Goal: Task Accomplishment & Management: Use online tool/utility

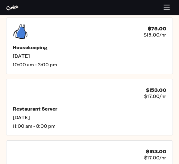
scroll to position [1215, 0]
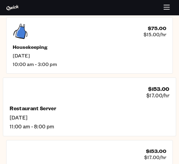
click at [160, 114] on div "Restaurant Server [DATE] 11:00 am - 8:00 pm" at bounding box center [90, 117] width 160 height 24
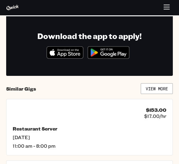
scroll to position [208, 0]
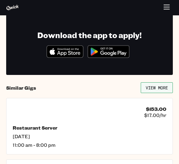
click at [159, 84] on link "View More" at bounding box center [156, 88] width 32 height 11
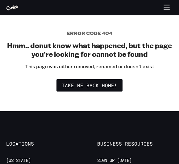
scroll to position [126, 0]
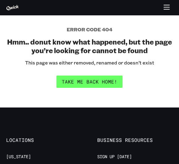
click at [104, 87] on link "Take me back home!" at bounding box center [89, 82] width 66 height 12
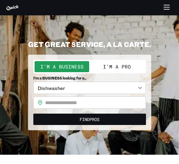
click at [132, 87] on body "**********" at bounding box center [89, 82] width 179 height 164
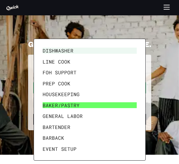
click at [103, 104] on li "Baker/Pastry" at bounding box center [89, 105] width 99 height 11
type input "**********"
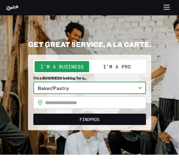
click at [108, 99] on input "text" at bounding box center [95, 103] width 101 height 12
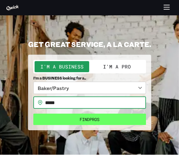
type input "*****"
click at [121, 117] on button "Find Pros" at bounding box center [89, 119] width 112 height 11
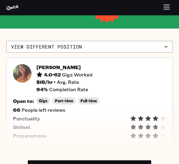
scroll to position [104, 0]
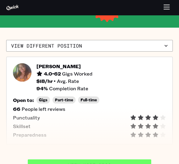
click at [133, 160] on link "View More Pros" at bounding box center [89, 166] width 123 height 12
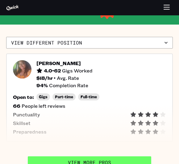
scroll to position [105, 0]
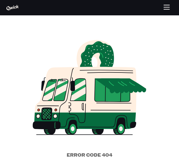
scroll to position [126, 0]
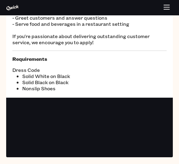
scroll to position [208, 0]
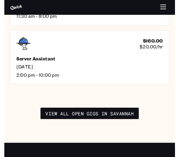
scroll to position [1256, 0]
